Goal: Information Seeking & Learning: Find specific fact

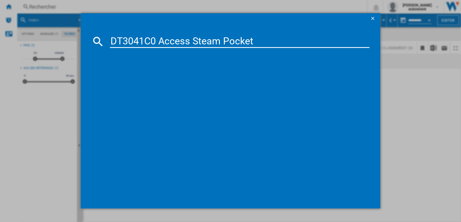
drag, startPoint x: 149, startPoint y: 42, endPoint x: 342, endPoint y: 48, distance: 192.5
click at [341, 48] on md-dialog-content "DT3041C0 Access Steam Pocket" at bounding box center [231, 116] width 300 height 184
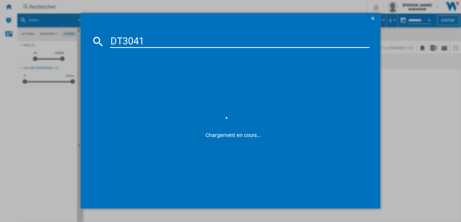
type input "DT304"
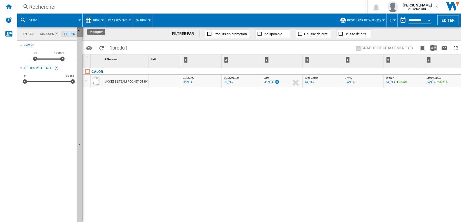
click at [80, 27] on button "Masquer" at bounding box center [80, 32] width 6 height 10
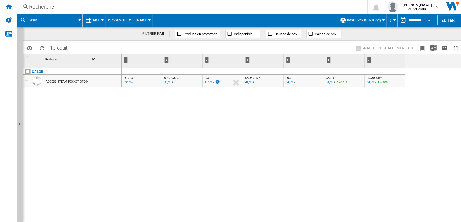
click at [127, 6] on div "Rechercher" at bounding box center [191, 7] width 324 height 8
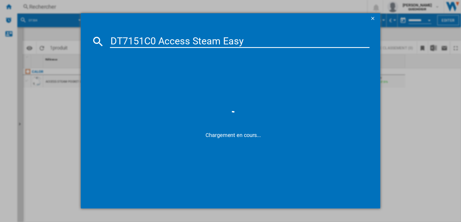
drag, startPoint x: 153, startPoint y: 41, endPoint x: 340, endPoint y: 33, distance: 186.6
click at [325, 35] on input "DT7151C0 Access Steam Easy" at bounding box center [240, 41] width 260 height 13
type input "DT7151"
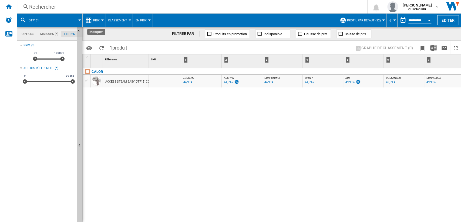
click at [80, 31] on ng-md-icon "Masquer" at bounding box center [80, 32] width 6 height 6
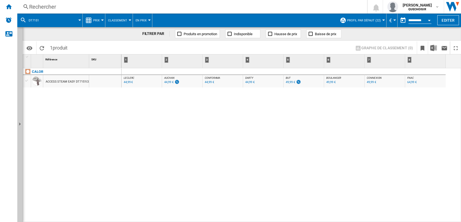
click at [147, 7] on div "Rechercher" at bounding box center [191, 7] width 324 height 8
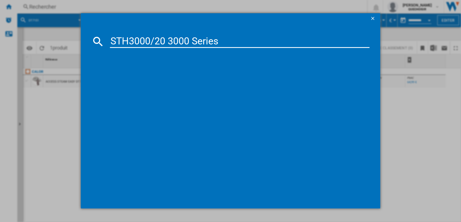
drag, startPoint x: 140, startPoint y: 39, endPoint x: 377, endPoint y: 17, distance: 238.3
click at [339, 26] on md-dialog-content "STH3000/20 3000 Series" at bounding box center [231, 116] width 300 height 184
type input "STH30"
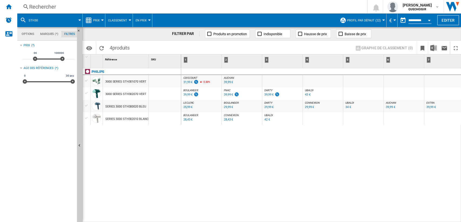
click at [145, 148] on div "PHILIPS 3000 SERIES STH301070 VERT 3000 SERIES STH302070 VERT SERIES 3000 STH30…" at bounding box center [132, 143] width 99 height 151
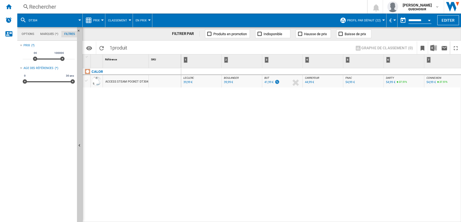
click at [97, 10] on div "Rechercher Rechercher 0 [PERSON_NAME] QUECHOISIR QUECHOISIR Mes paramètres Se d…" at bounding box center [239, 7] width 444 height 14
click at [99, 7] on div "Rechercher" at bounding box center [191, 7] width 324 height 8
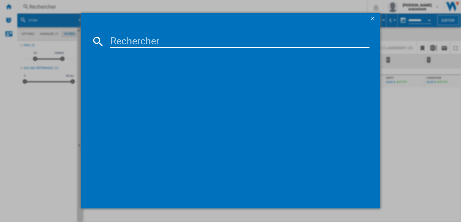
type input "H 7840 BMX"
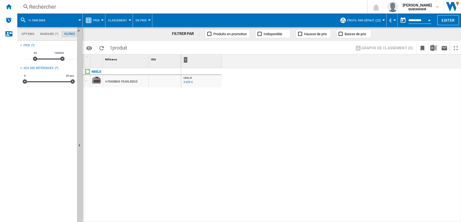
click at [123, 6] on div "Rechercher" at bounding box center [191, 7] width 324 height 8
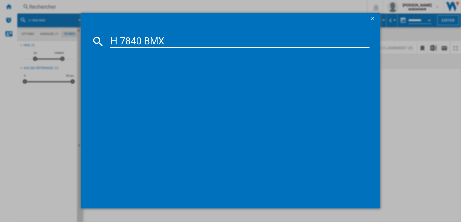
drag, startPoint x: 141, startPoint y: 40, endPoint x: 253, endPoint y: 39, distance: 113.0
click at [232, 39] on input "H 7840 BMX" at bounding box center [240, 41] width 260 height 13
type input "H 7840"
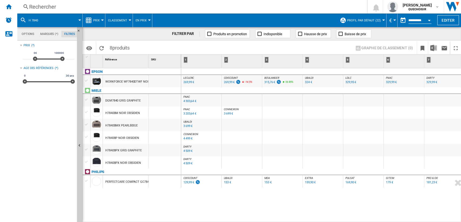
click at [185, 126] on div "3 699 €" at bounding box center [187, 126] width 9 height 4
click at [79, 8] on div "Rechercher" at bounding box center [191, 7] width 324 height 8
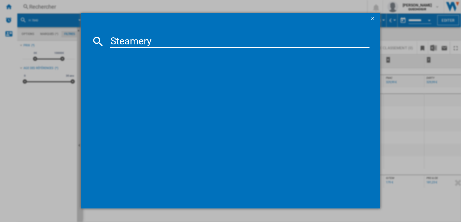
type input "Steamery"
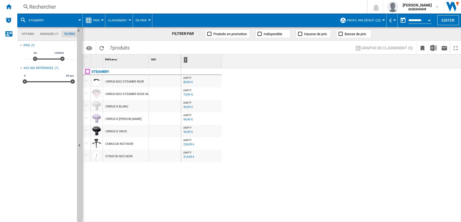
click at [187, 81] on div "89,99 €" at bounding box center [187, 82] width 9 height 4
click at [184, 94] on div "74,99 €" at bounding box center [187, 95] width 9 height 4
